Goal: Find specific page/section: Find specific page/section

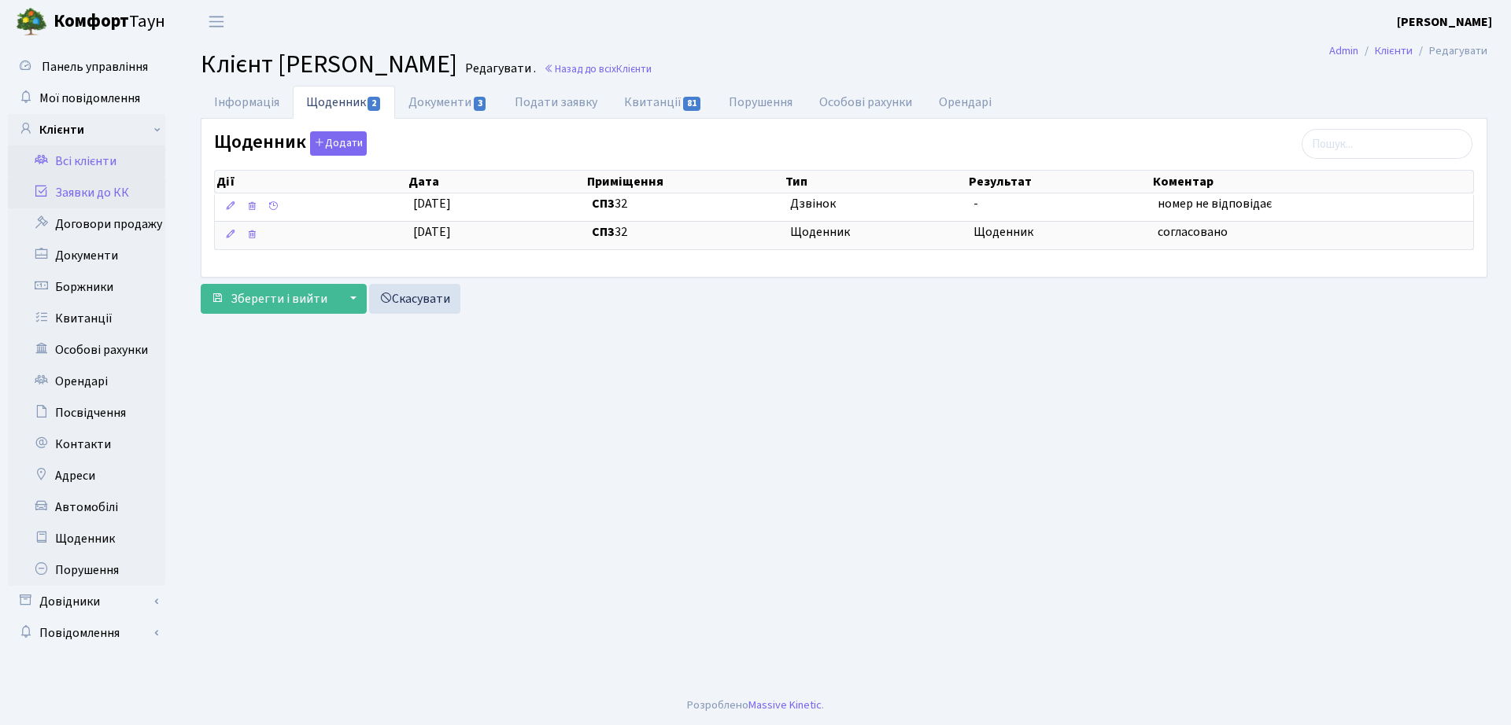
click at [93, 194] on link "Заявки до КК" at bounding box center [86, 192] width 157 height 31
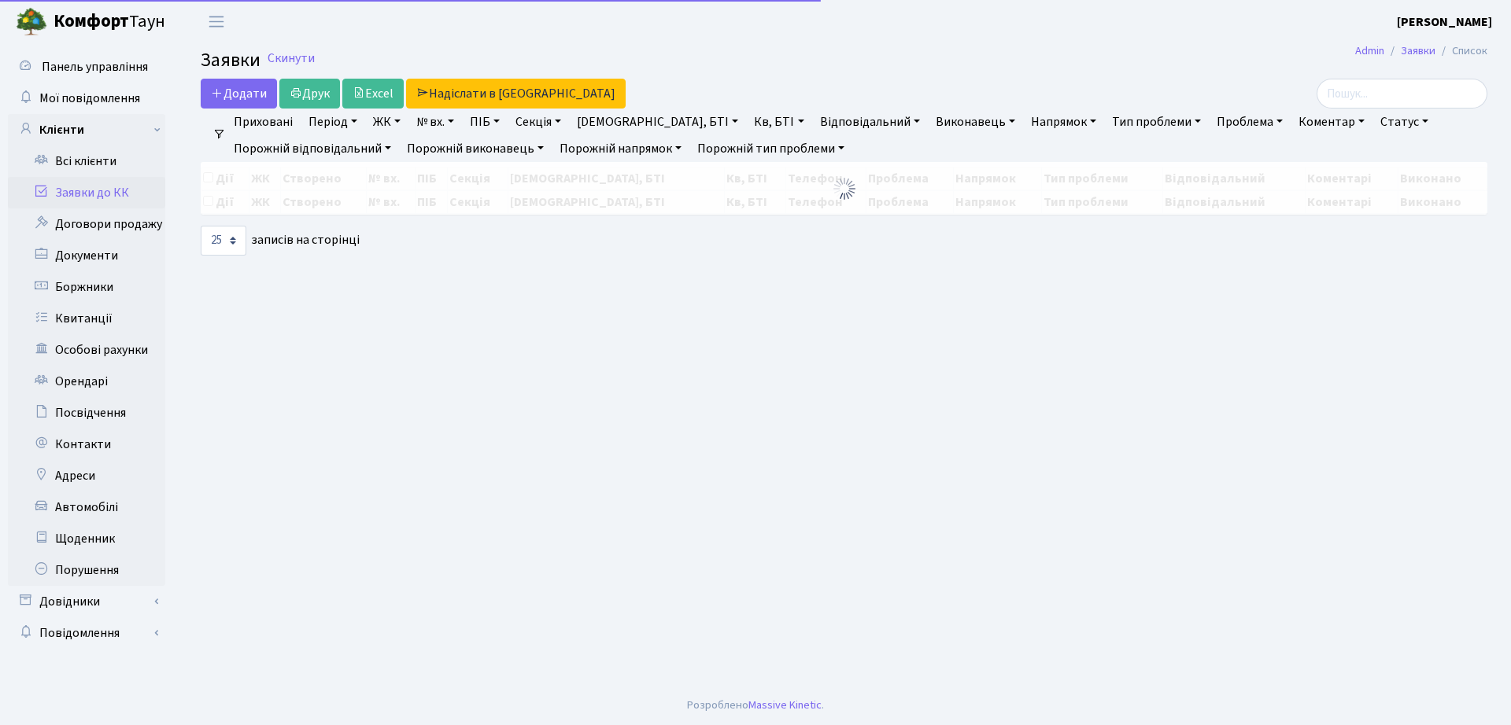
select select "25"
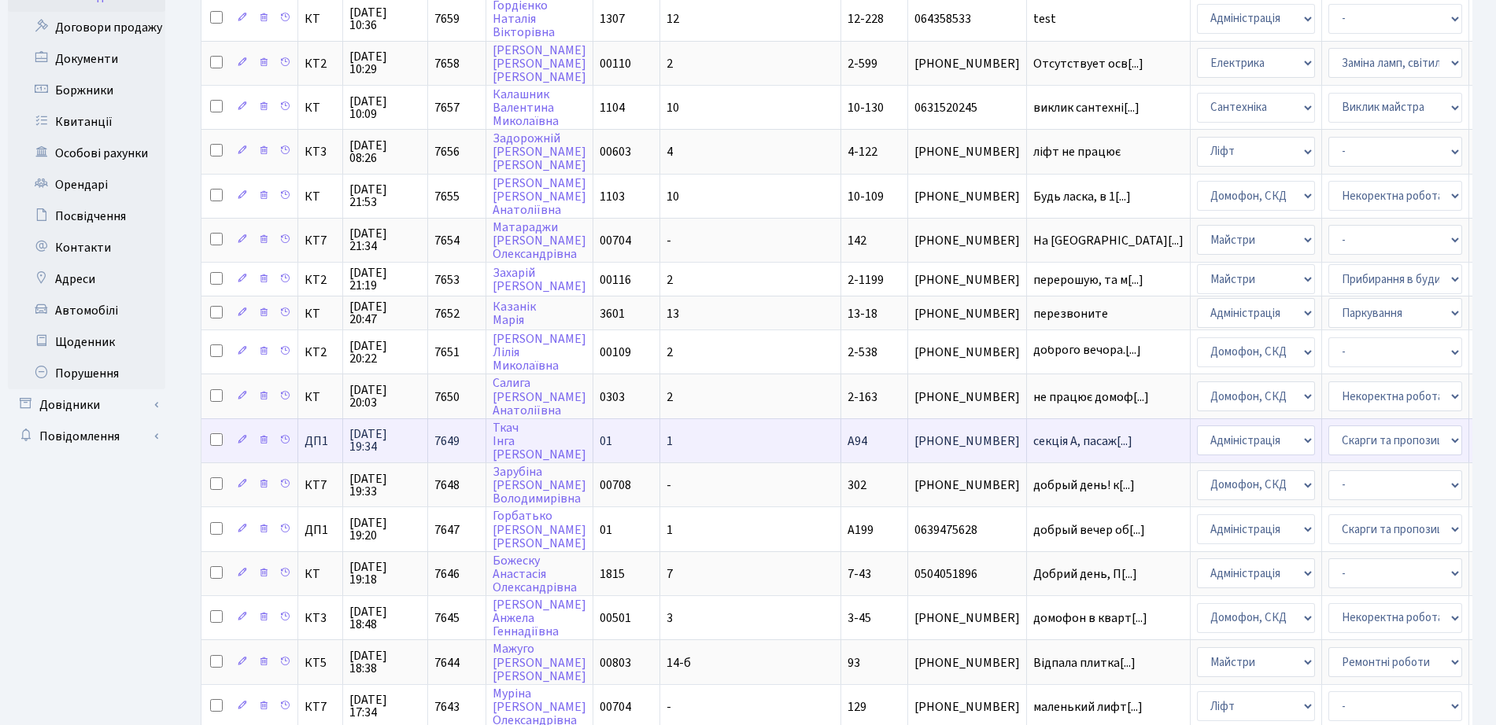
scroll to position [393, 0]
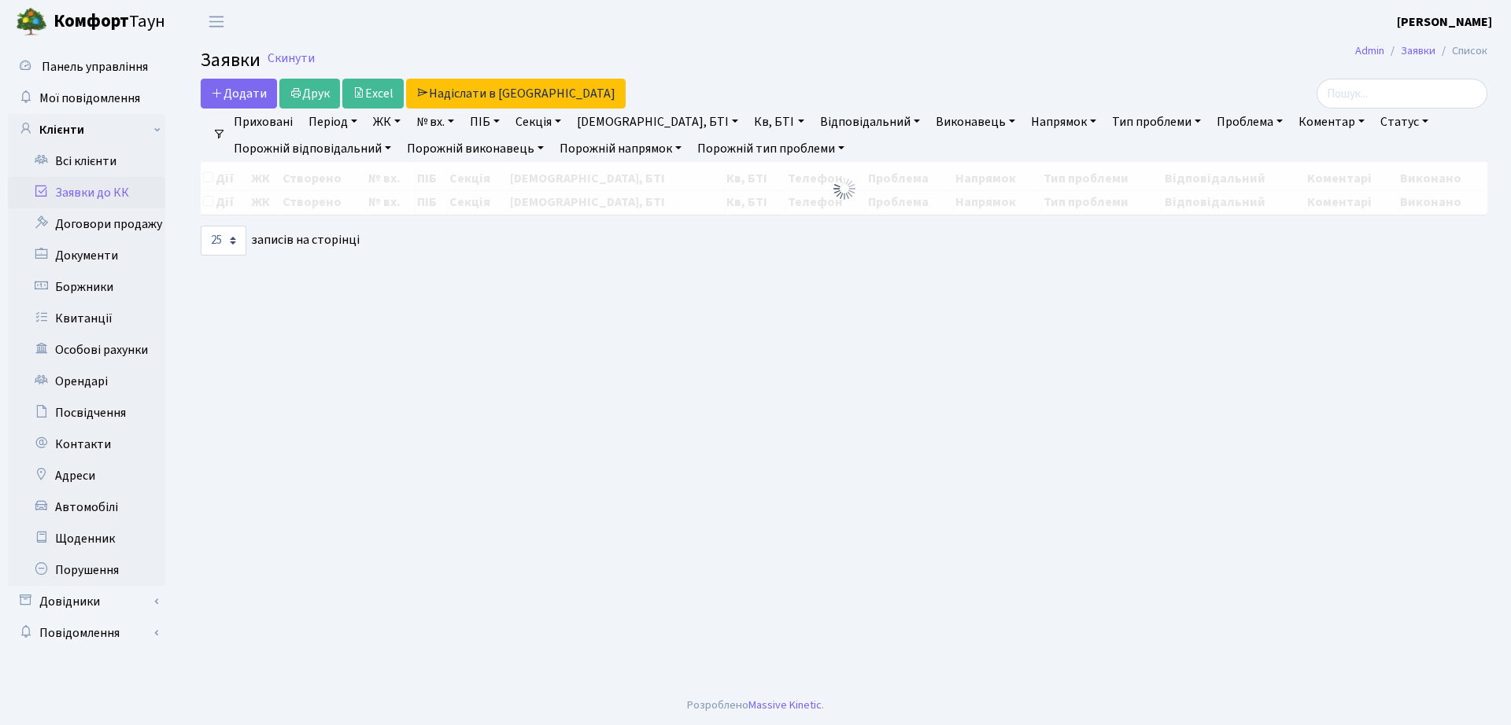
select select "25"
